Goal: Information Seeking & Learning: Learn about a topic

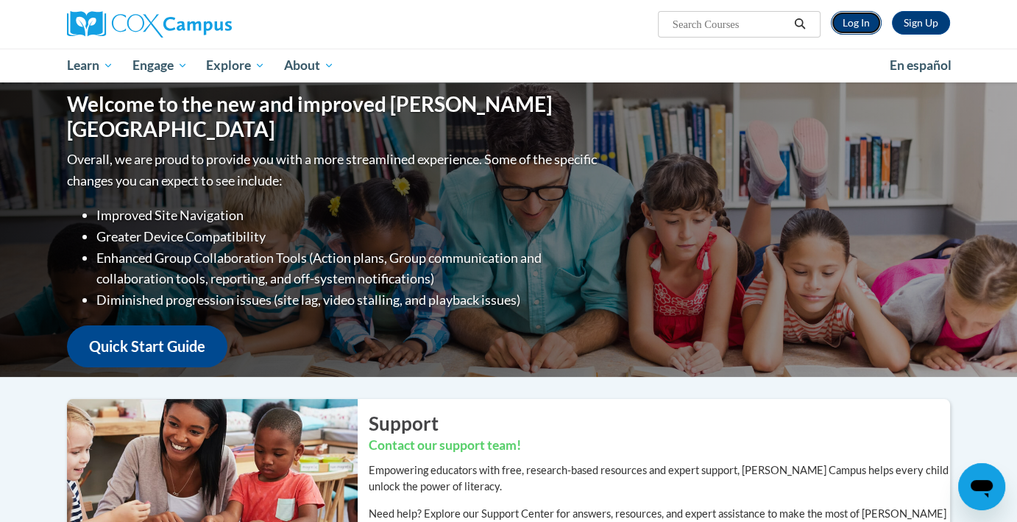
click at [857, 25] on link "Log In" at bounding box center [855, 23] width 51 height 24
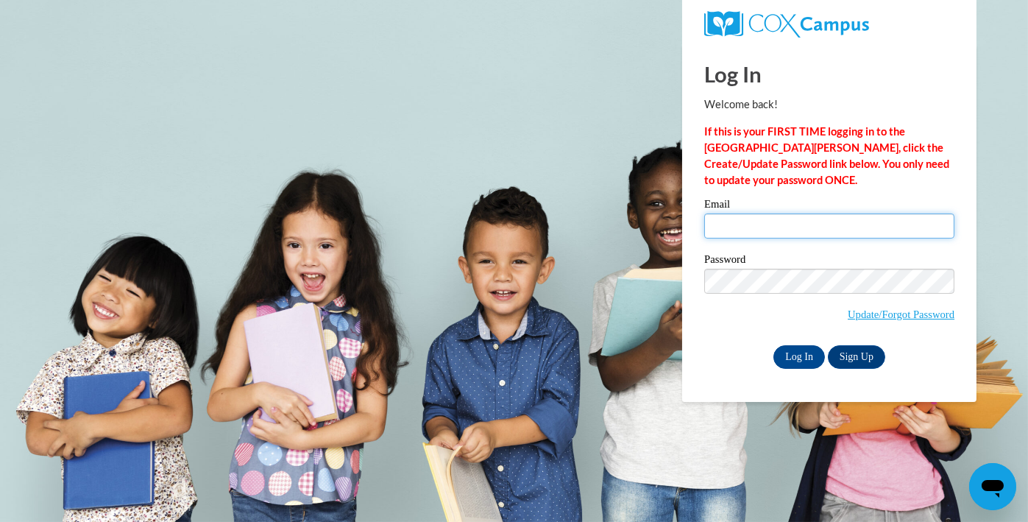
click at [741, 235] on input "Email" at bounding box center [829, 225] width 250 height 25
type input "lhartin15@gmail.com"
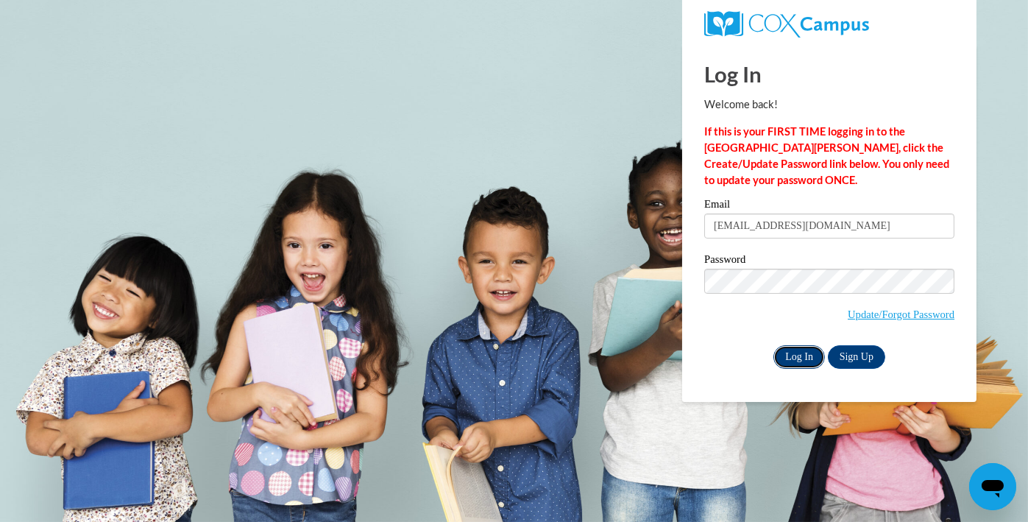
click at [789, 350] on input "Log In" at bounding box center [798, 357] width 51 height 24
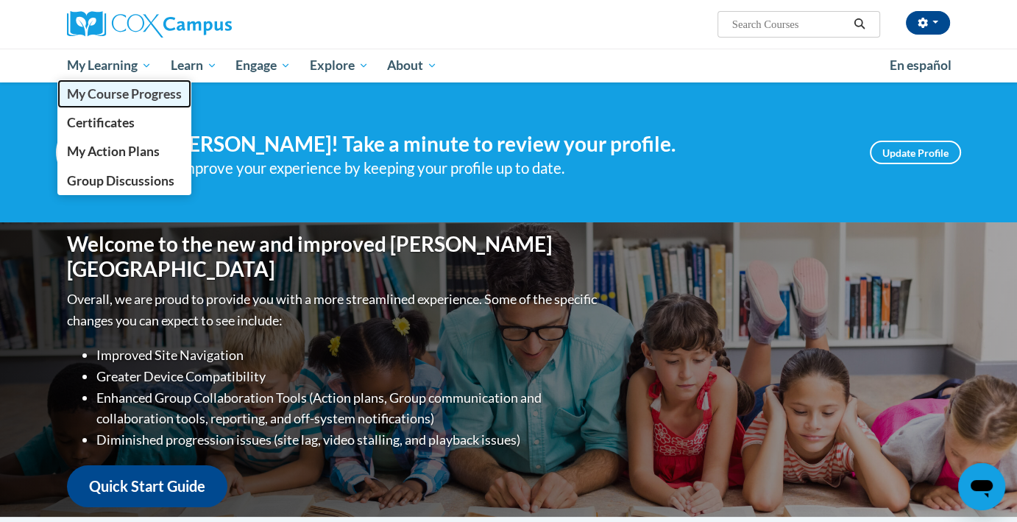
click at [113, 96] on span "My Course Progress" at bounding box center [124, 93] width 115 height 15
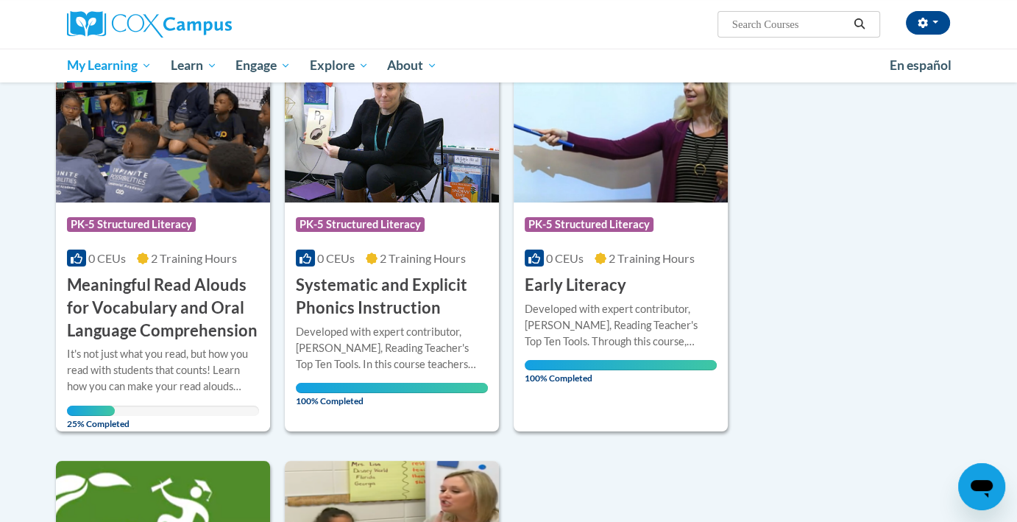
scroll to position [225, 0]
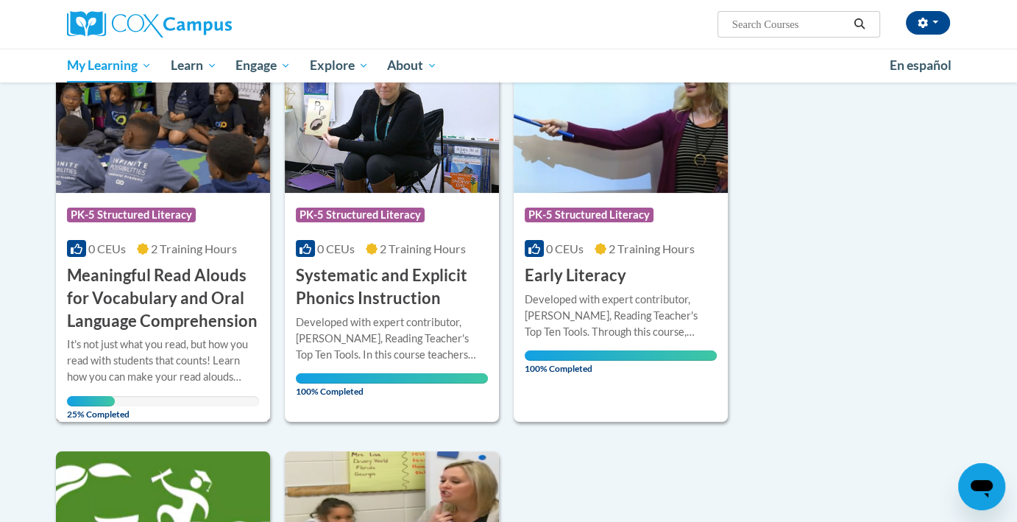
click at [152, 302] on h3 "Meaningful Read Alouds for Vocabulary and Oral Language Comprehension" at bounding box center [163, 298] width 192 height 68
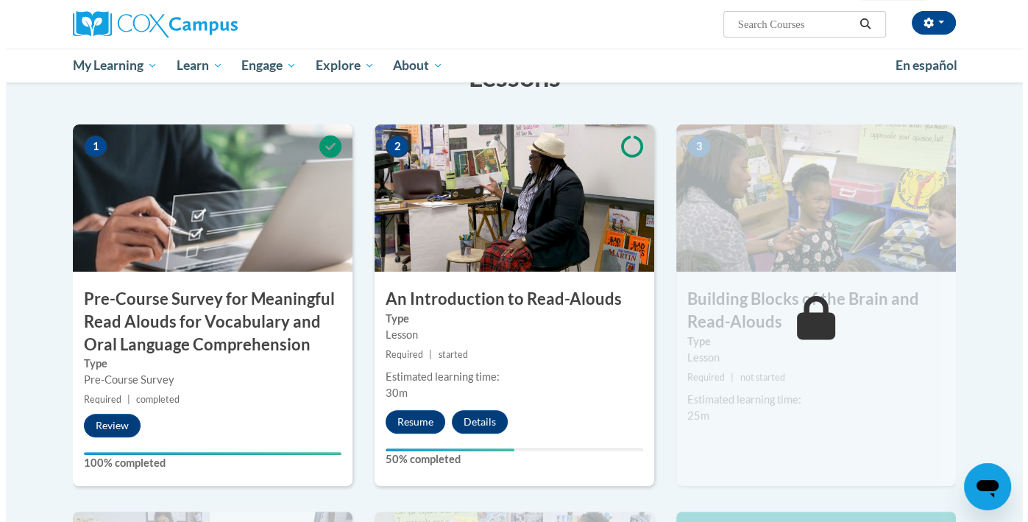
scroll to position [334, 0]
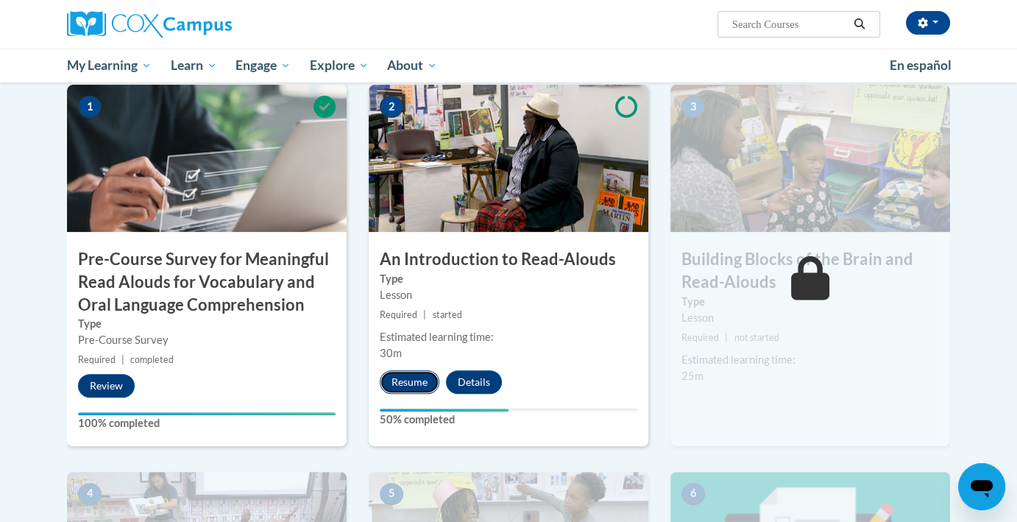
click at [408, 378] on button "Resume" at bounding box center [410, 382] width 60 height 24
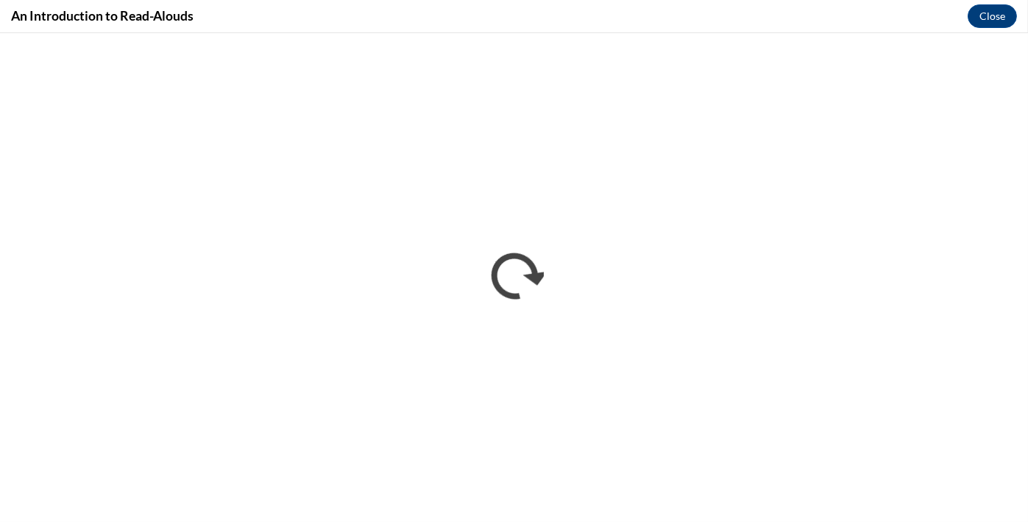
scroll to position [0, 0]
click at [790, 12] on div "An Introduction to Read-Alouds Close" at bounding box center [514, 16] width 1028 height 33
click at [1001, 18] on button "Close" at bounding box center [991, 16] width 49 height 24
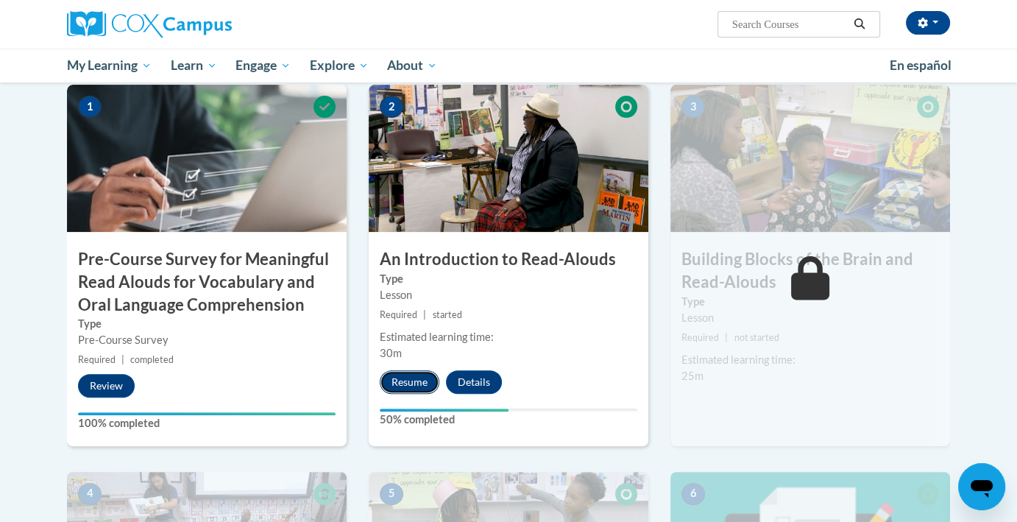
click at [416, 381] on button "Resume" at bounding box center [410, 382] width 60 height 24
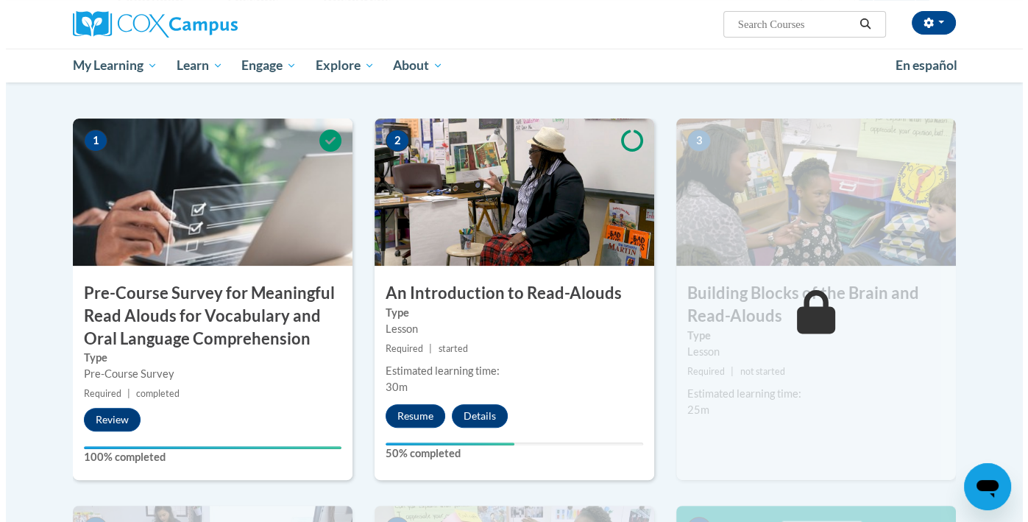
scroll to position [313, 0]
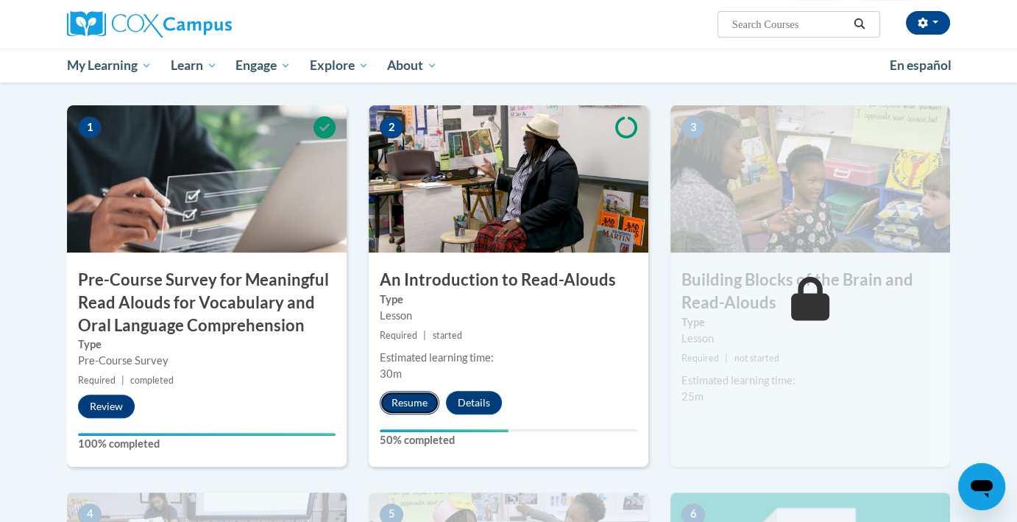
click at [412, 407] on button "Resume" at bounding box center [410, 403] width 60 height 24
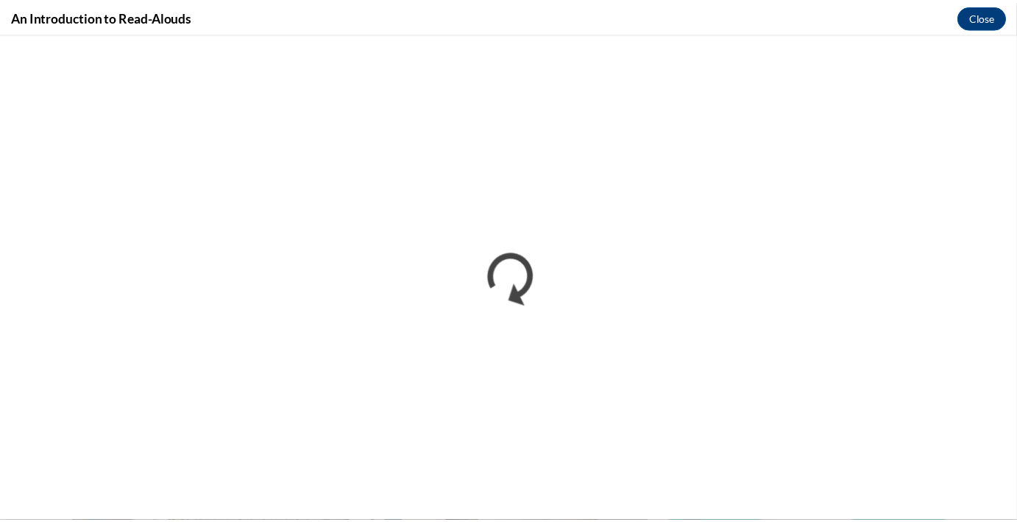
scroll to position [0, 0]
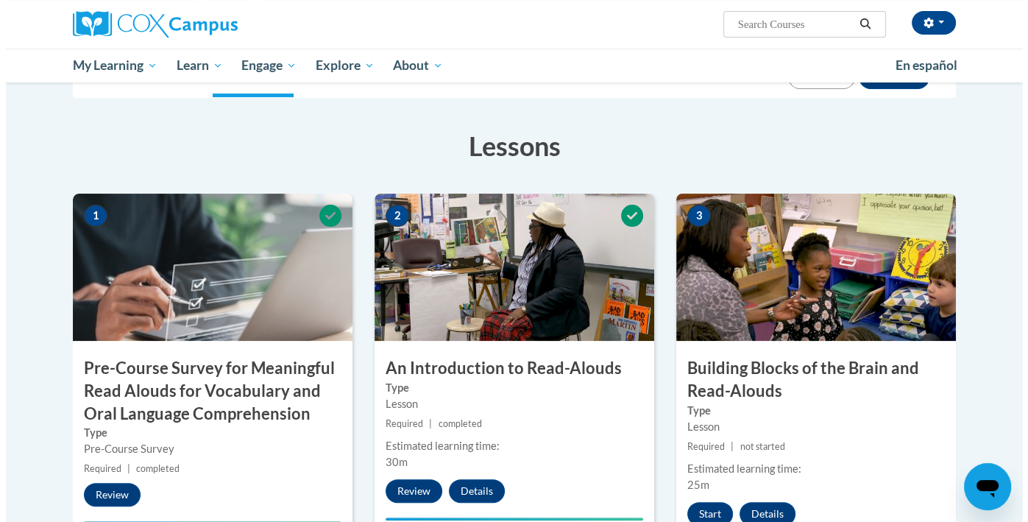
scroll to position [265, 0]
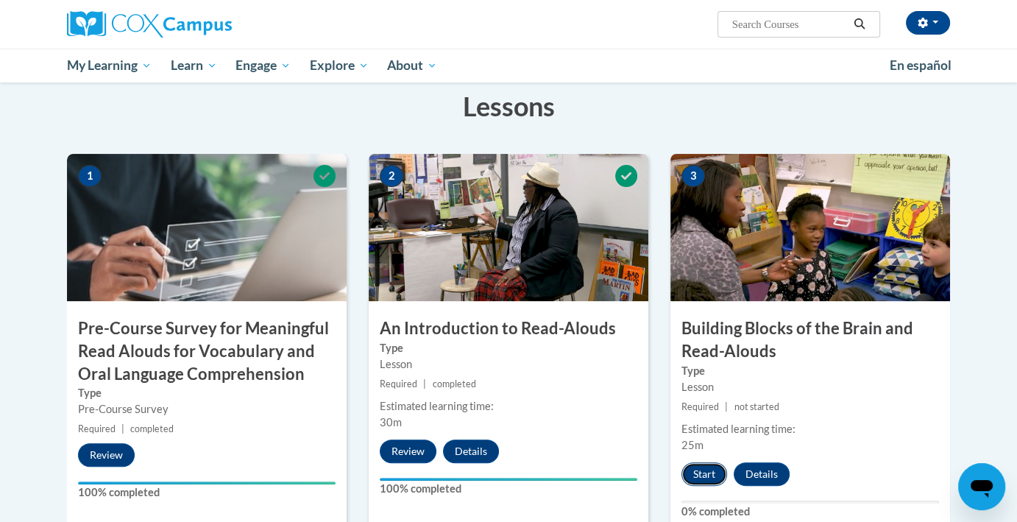
click at [700, 477] on button "Start" at bounding box center [704, 474] width 46 height 24
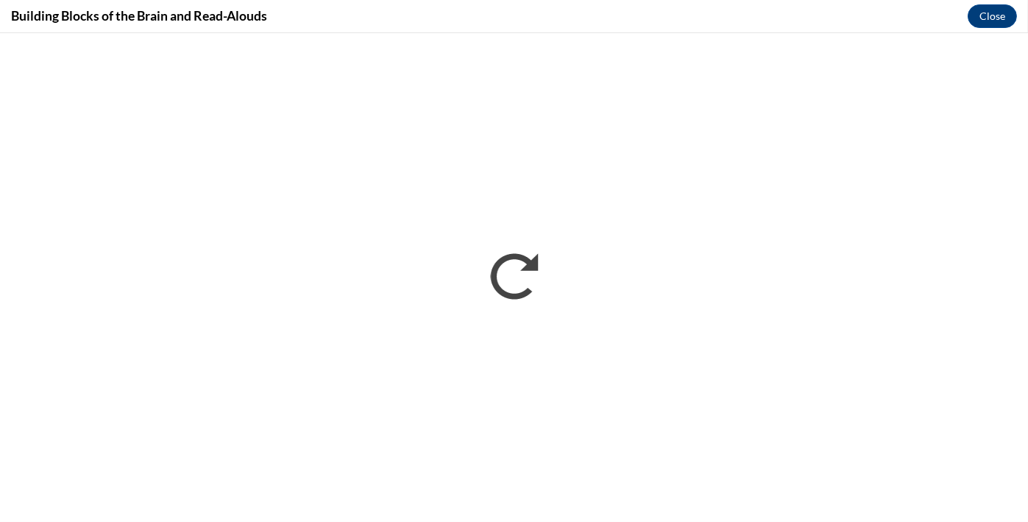
scroll to position [0, 0]
